Goal: Understand process/instructions

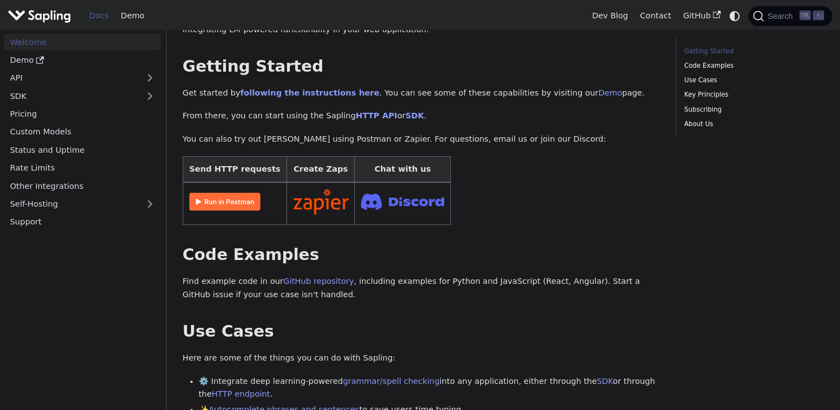
scroll to position [147, 0]
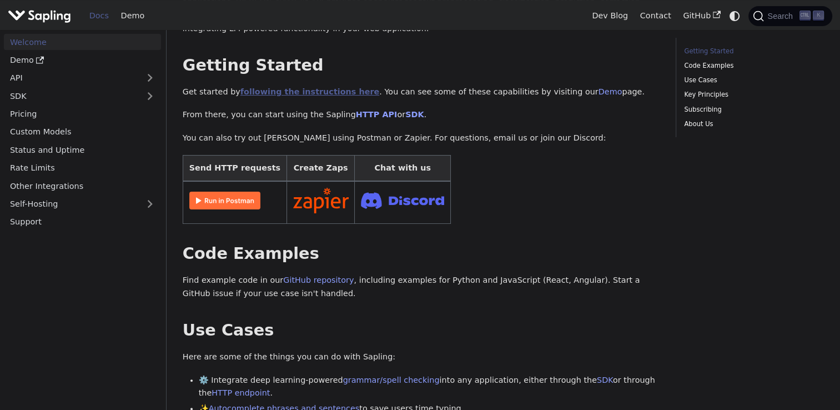
click at [313, 87] on link "following the instructions here" at bounding box center [309, 91] width 139 height 9
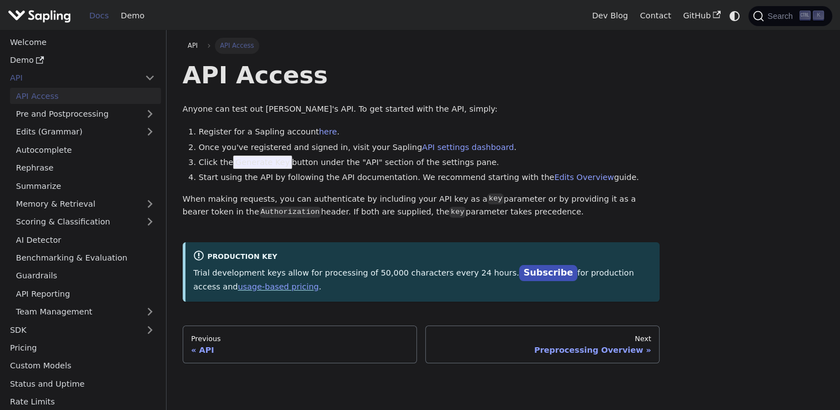
scroll to position [48, 0]
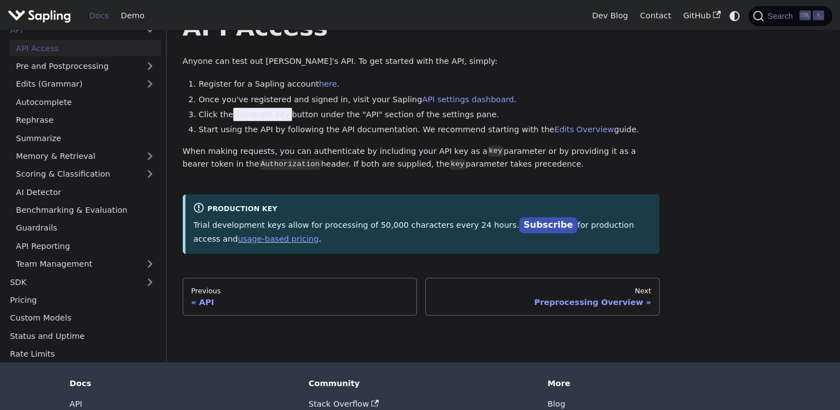
click at [267, 117] on span "Generate Key" at bounding box center [262, 114] width 59 height 13
